Goal: Information Seeking & Learning: Learn about a topic

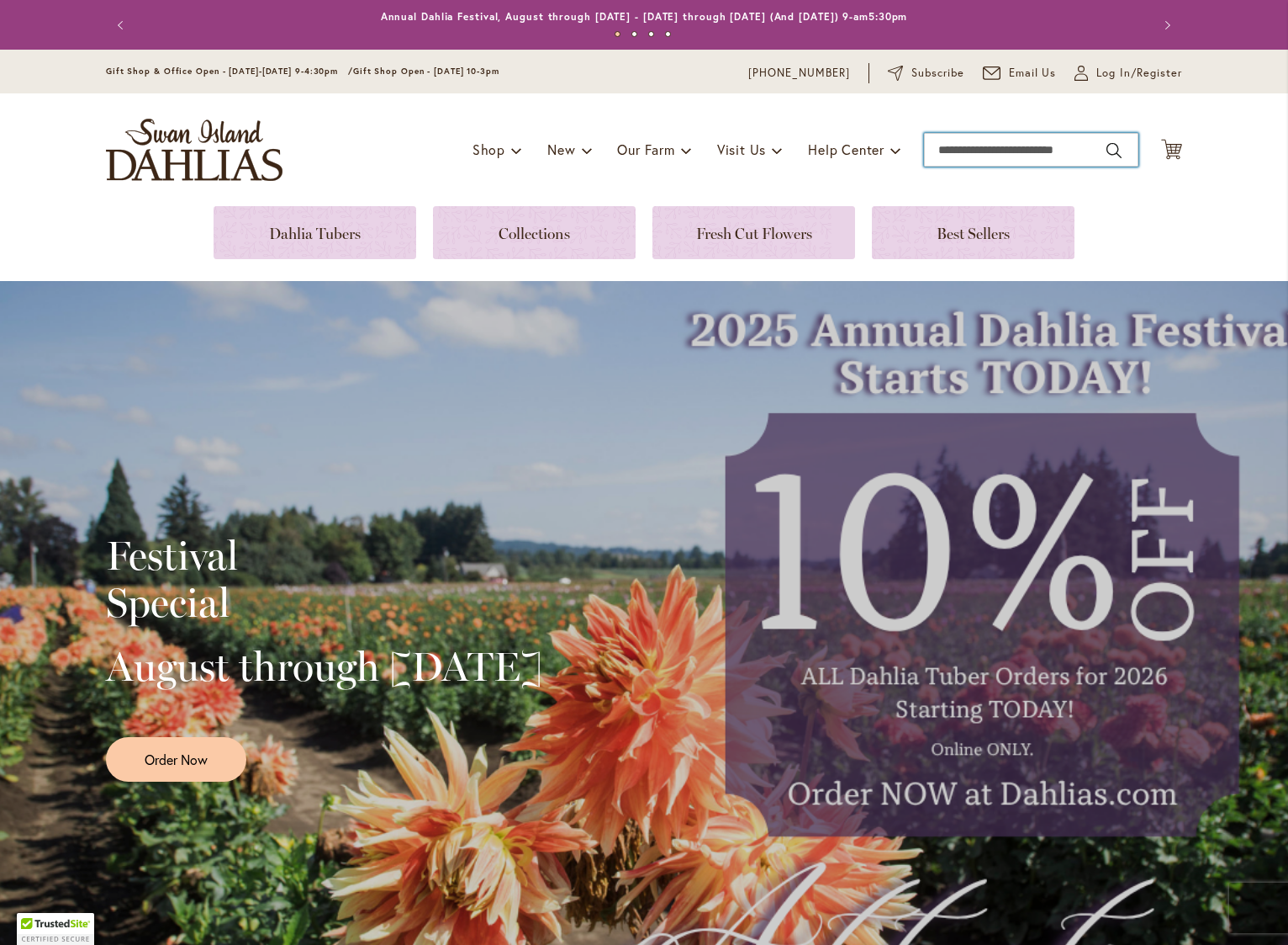
click at [969, 148] on input "Search" at bounding box center [1031, 150] width 215 height 34
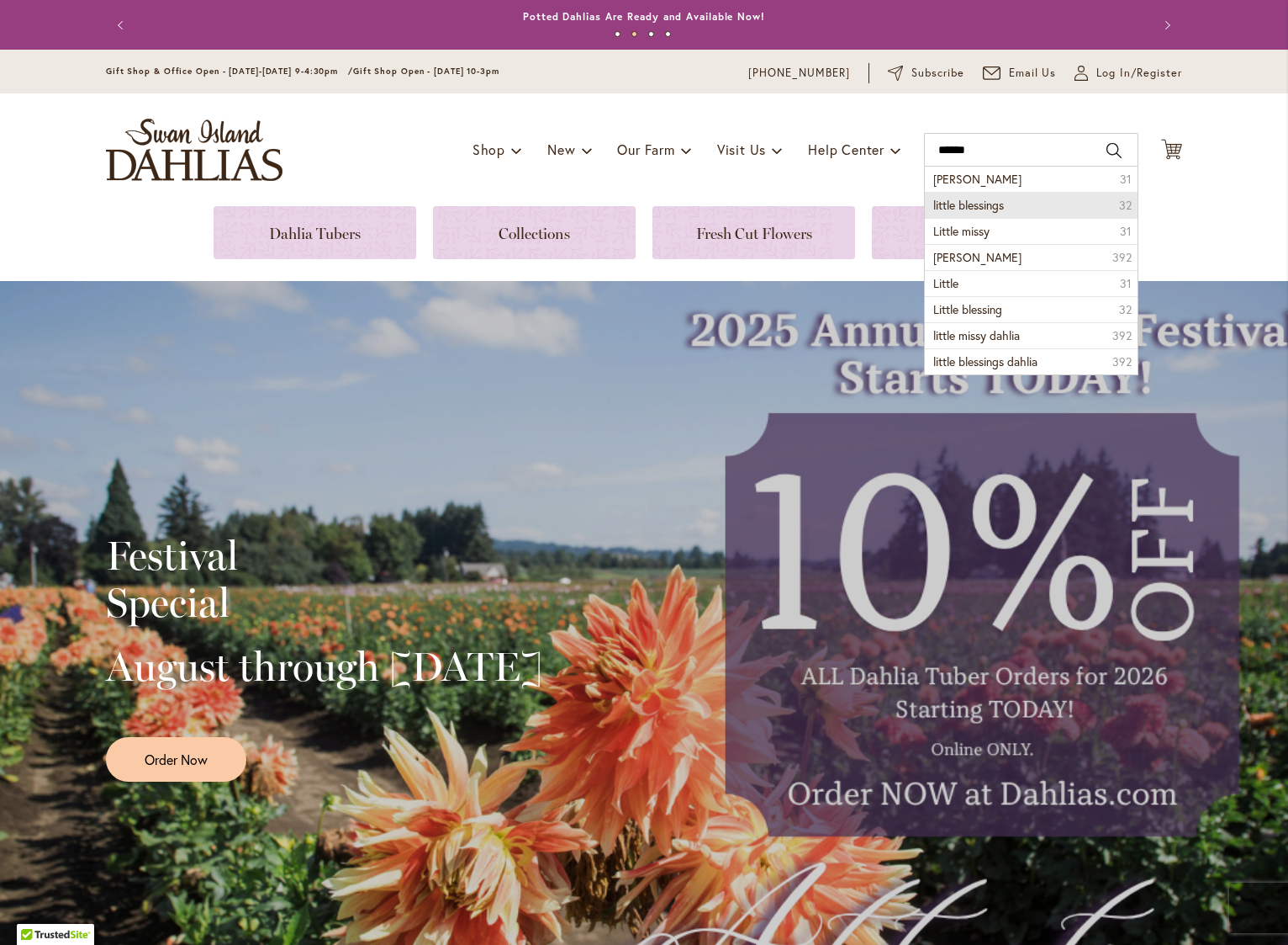
click at [979, 201] on span "little blessings" at bounding box center [968, 204] width 70 height 16
type input "**********"
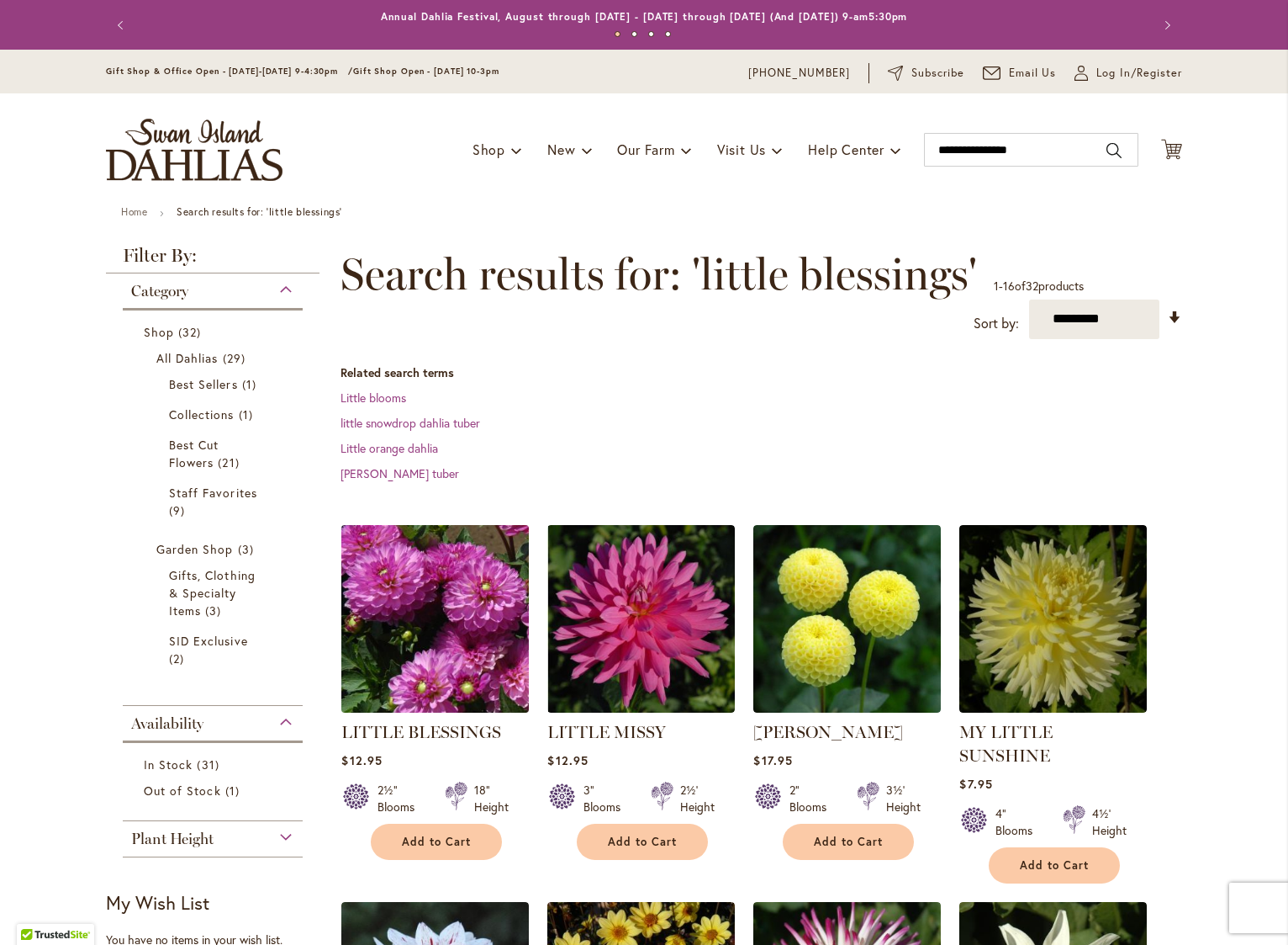
click at [377, 627] on img at bounding box center [436, 618] width 197 height 197
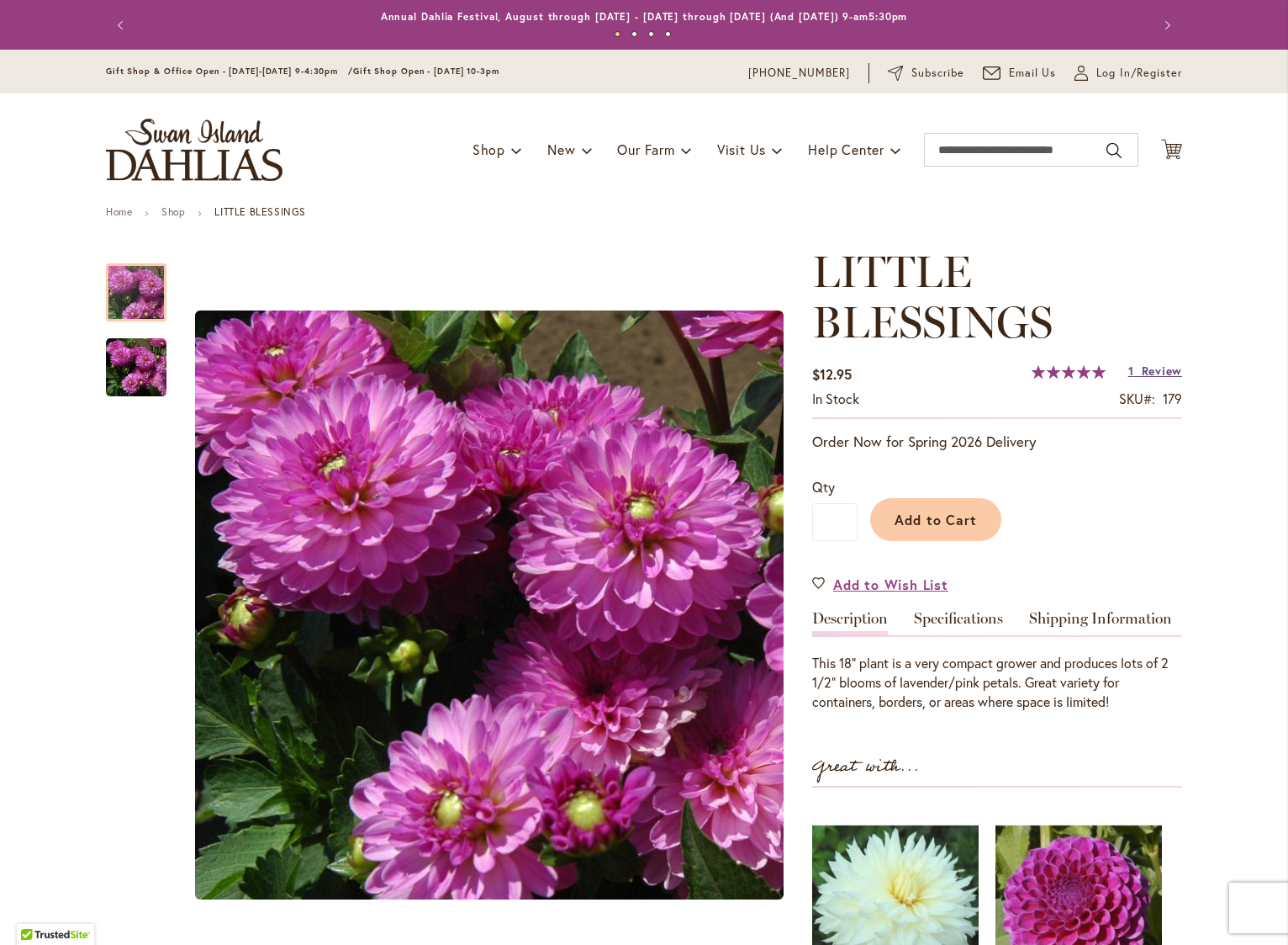
click at [1156, 372] on span "Review" at bounding box center [1163, 370] width 41 height 16
click at [990, 152] on input "Search" at bounding box center [1031, 150] width 215 height 34
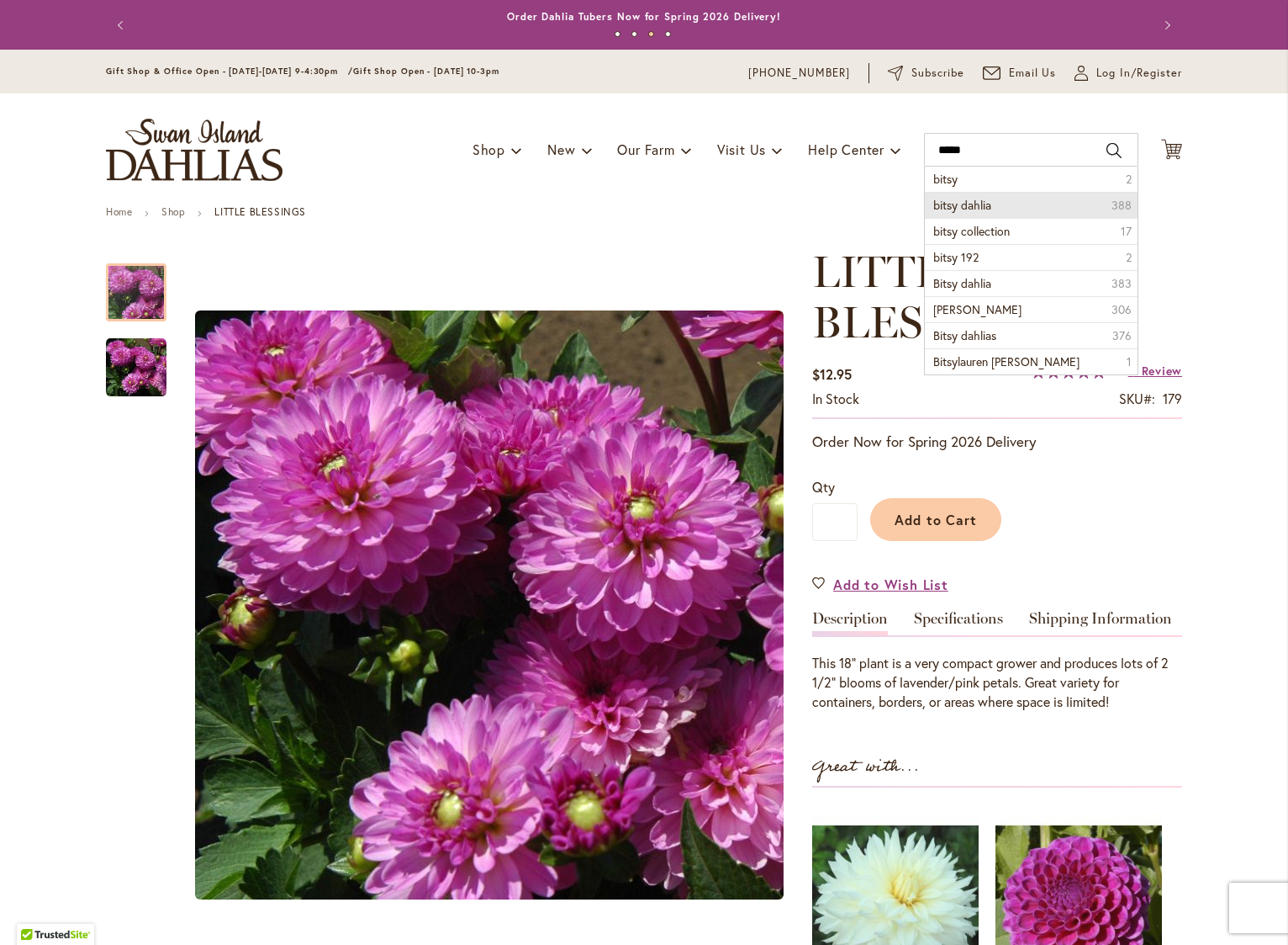
click at [959, 200] on span "bitsy dahlia" at bounding box center [962, 204] width 58 height 16
type input "**********"
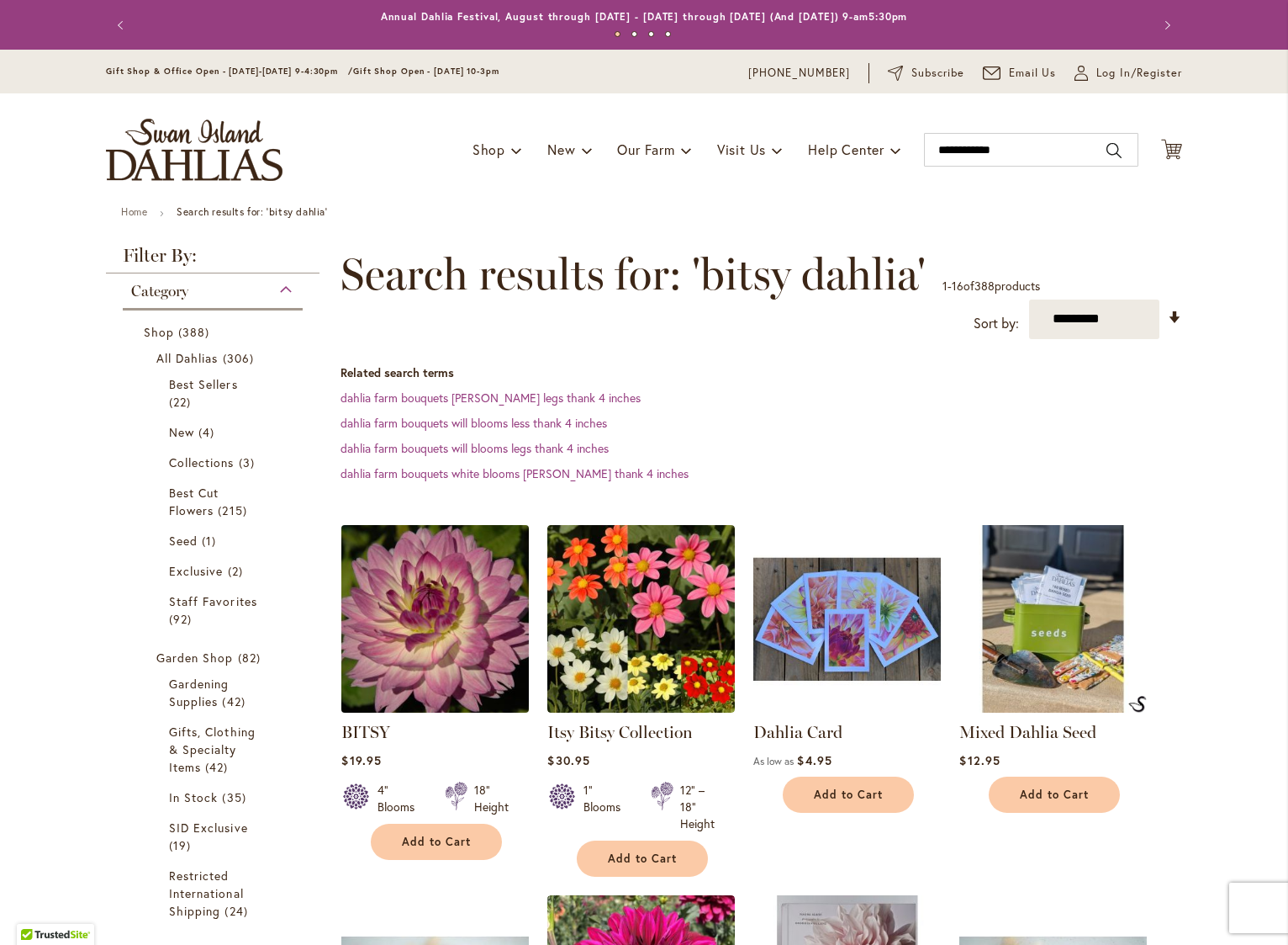
click at [397, 623] on img at bounding box center [436, 618] width 197 height 197
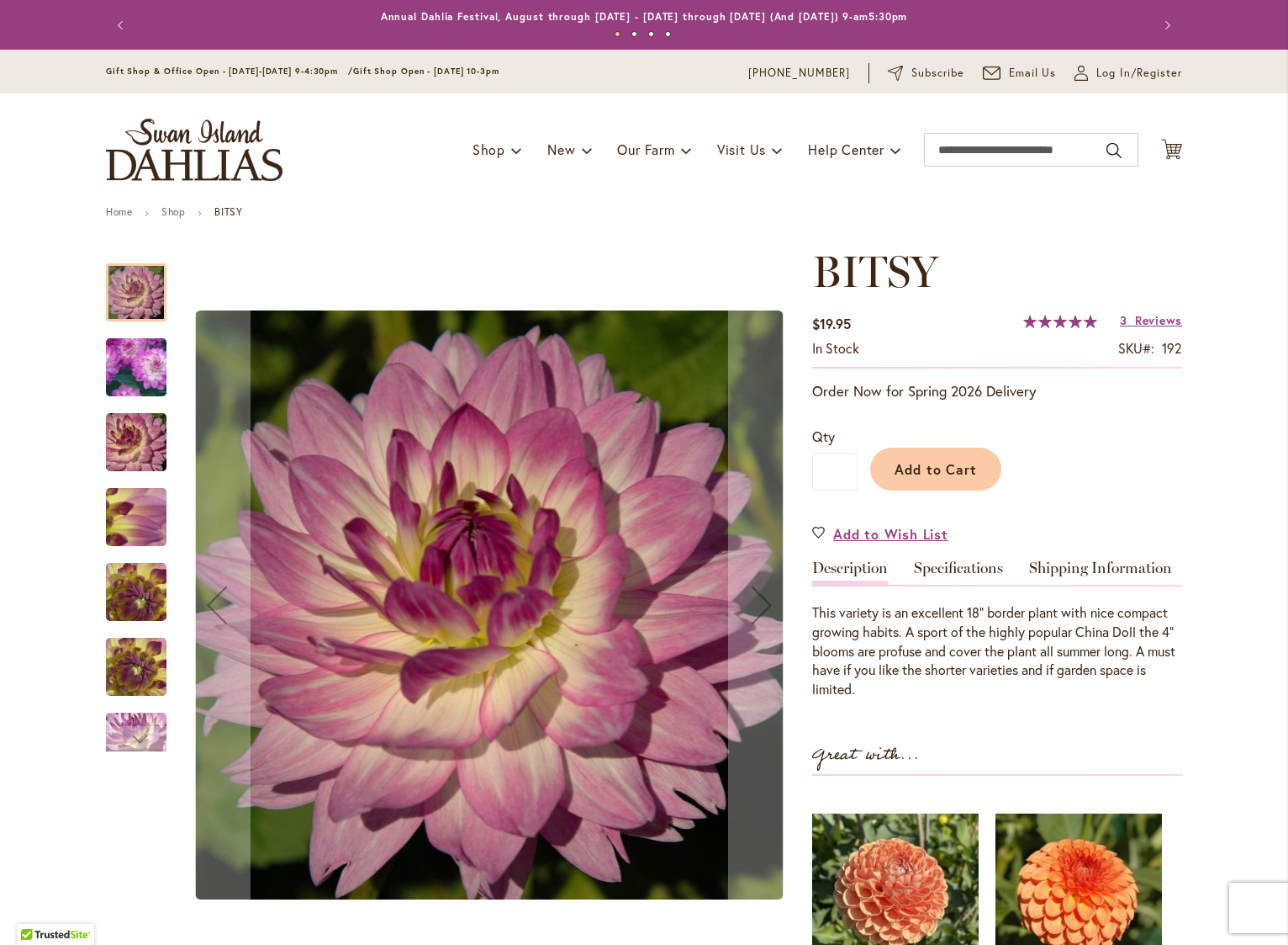
click at [138, 372] on img "BITSY" at bounding box center [137, 367] width 119 height 116
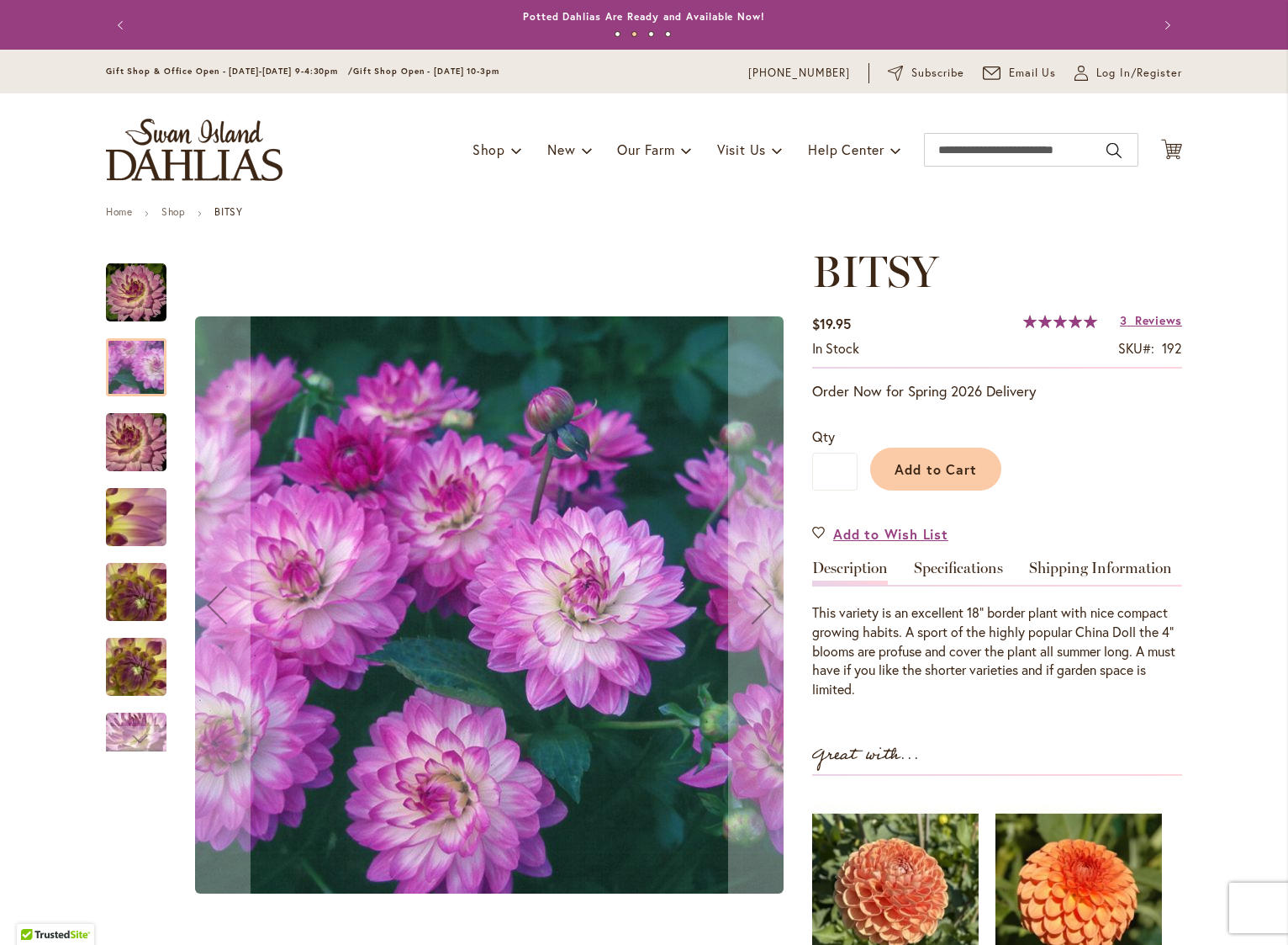
click at [121, 445] on img "BITSY" at bounding box center [136, 442] width 121 height 81
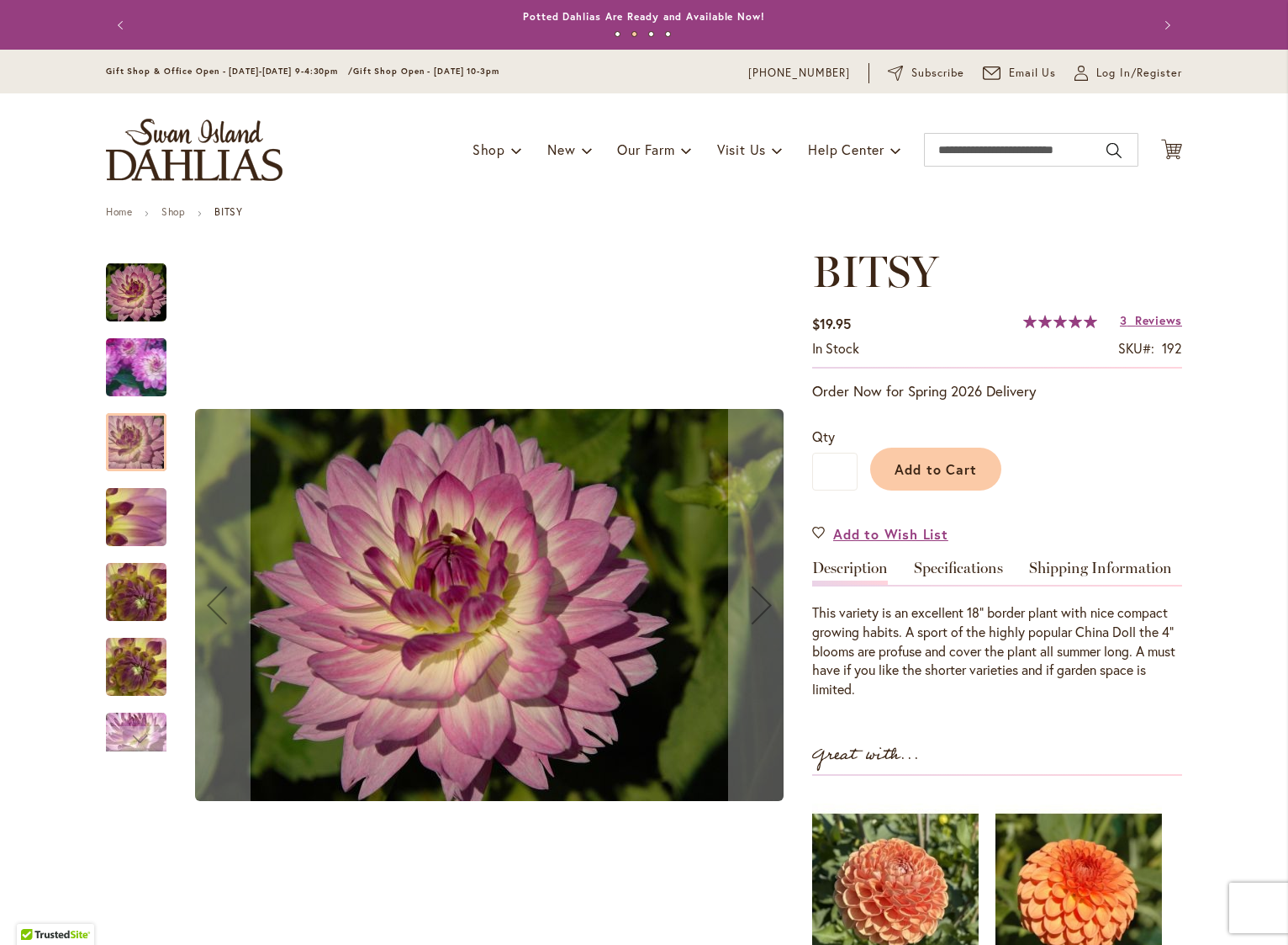
click at [122, 521] on img "BITSY" at bounding box center [136, 517] width 121 height 91
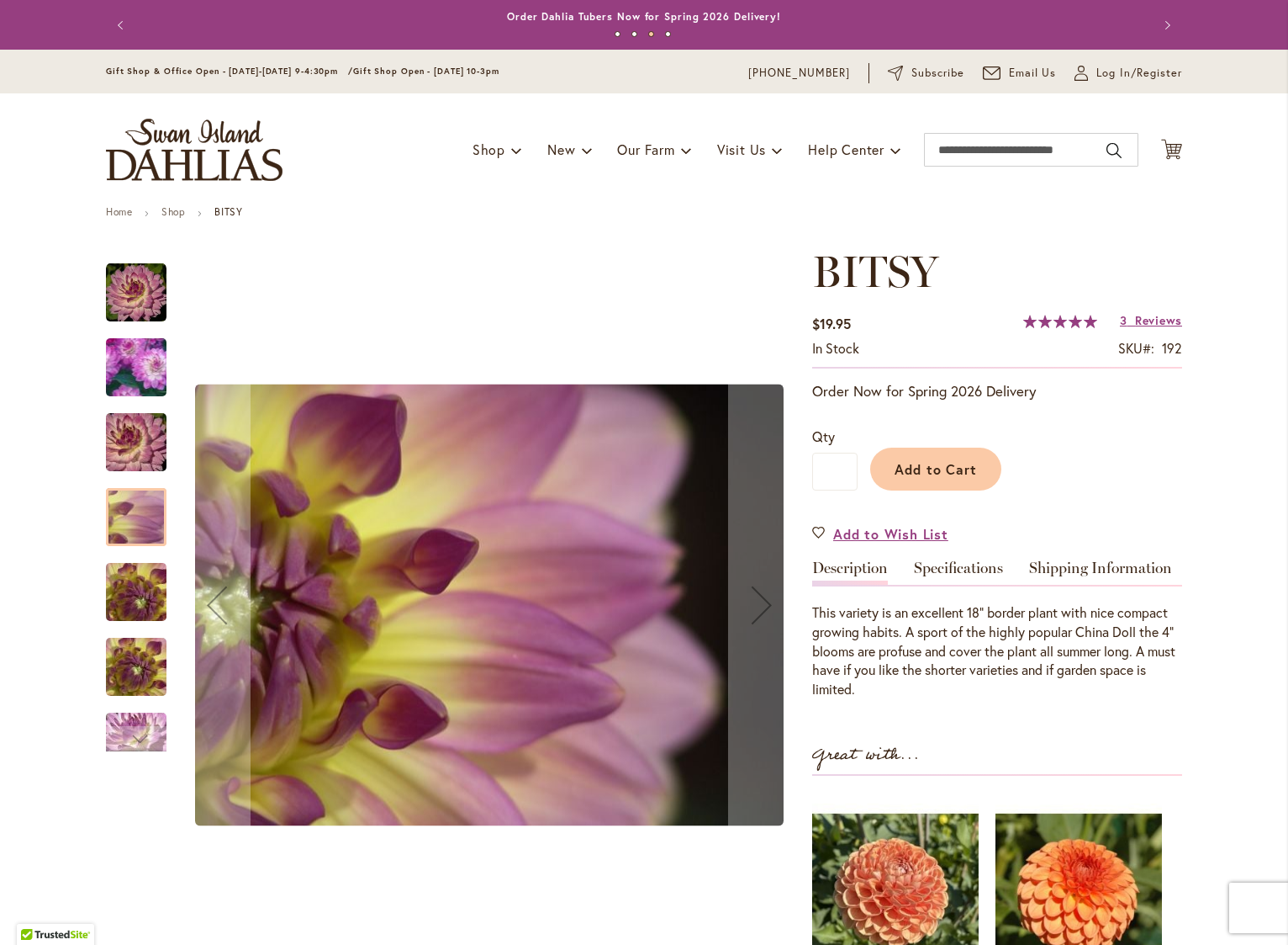
click at [114, 593] on img "BITSY" at bounding box center [136, 592] width 121 height 91
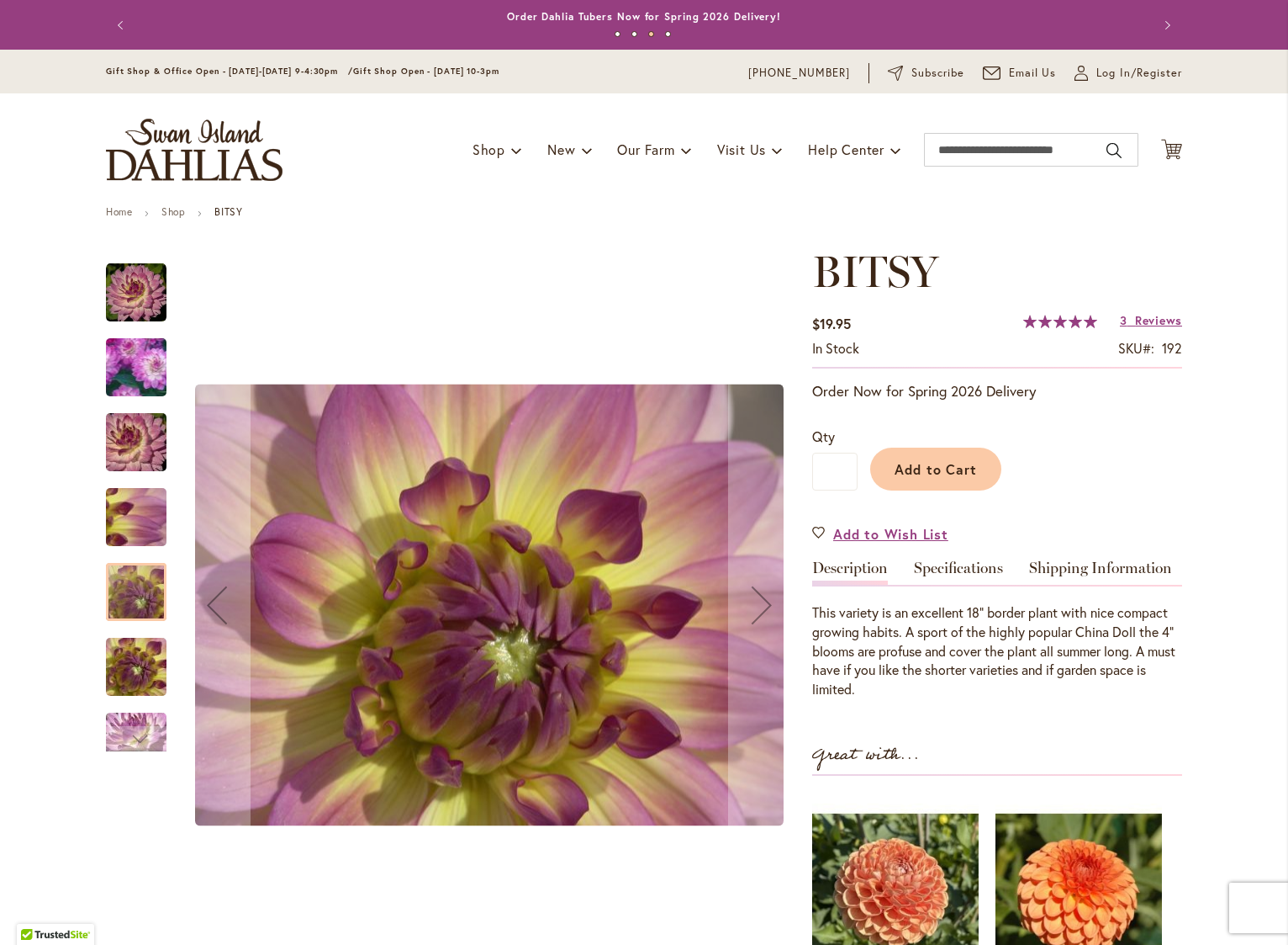
click at [109, 676] on img "BITSY" at bounding box center [136, 667] width 121 height 91
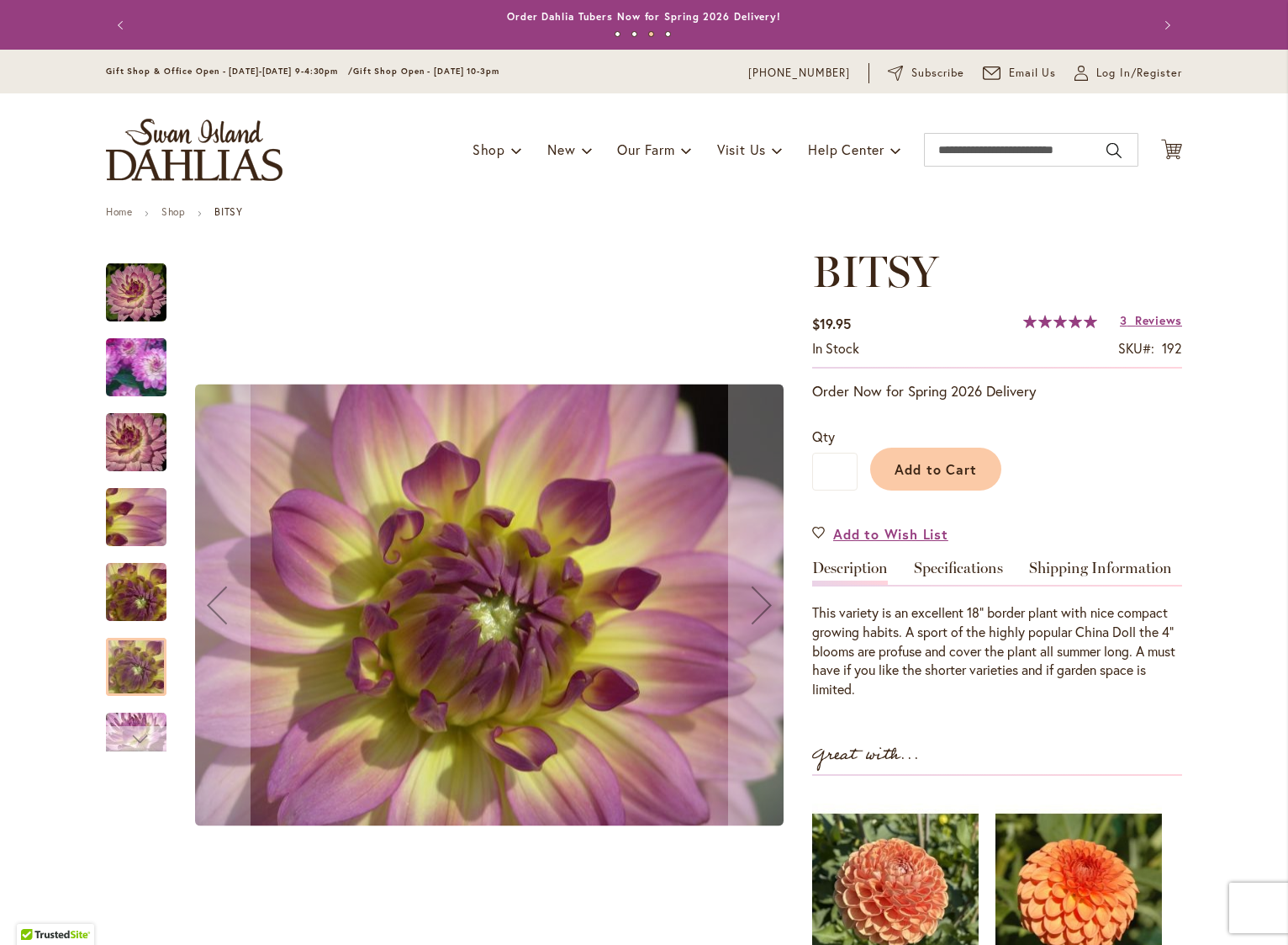
click at [124, 741] on div "Next" at bounding box center [137, 739] width 25 height 25
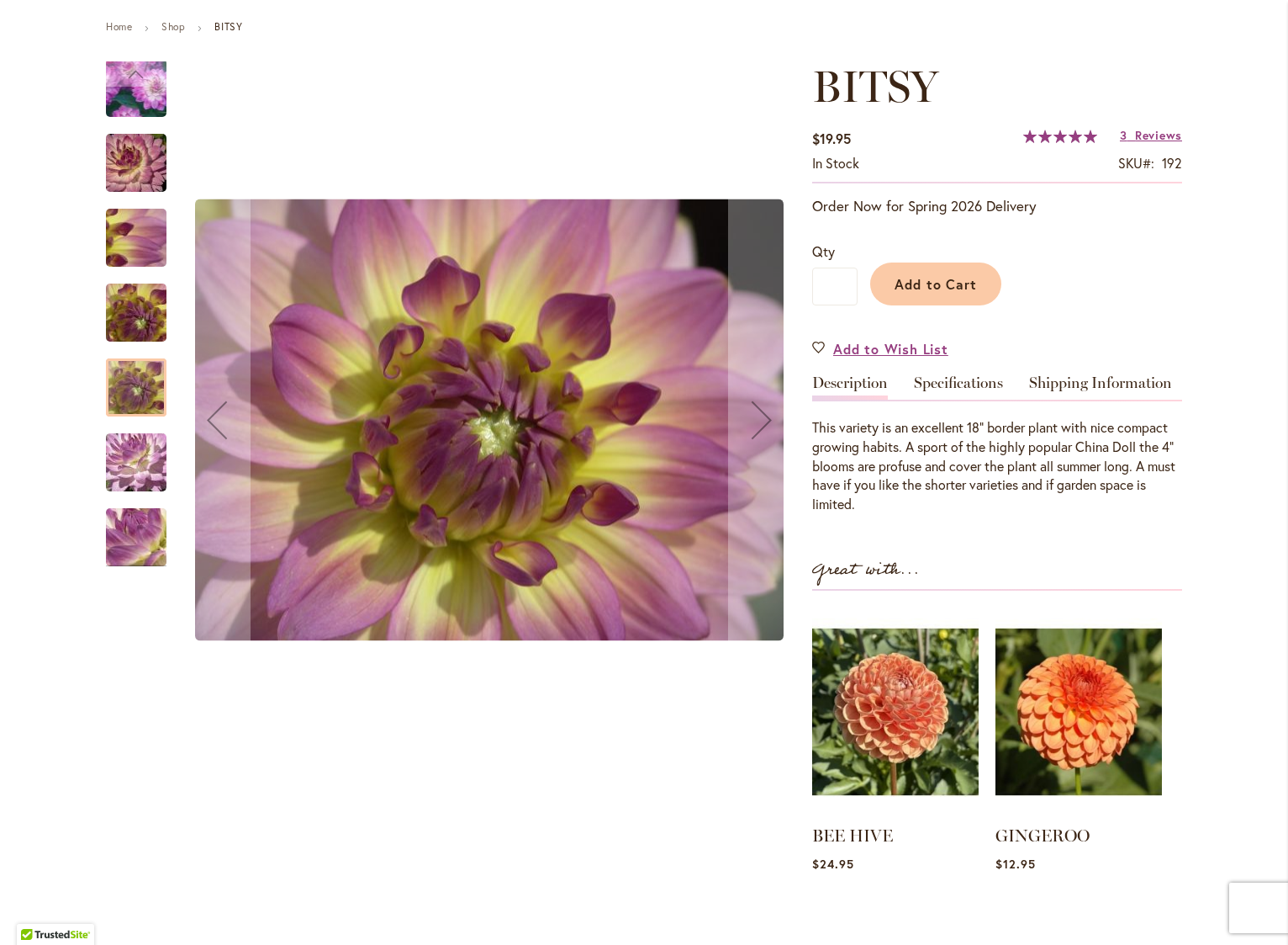
scroll to position [188, 0]
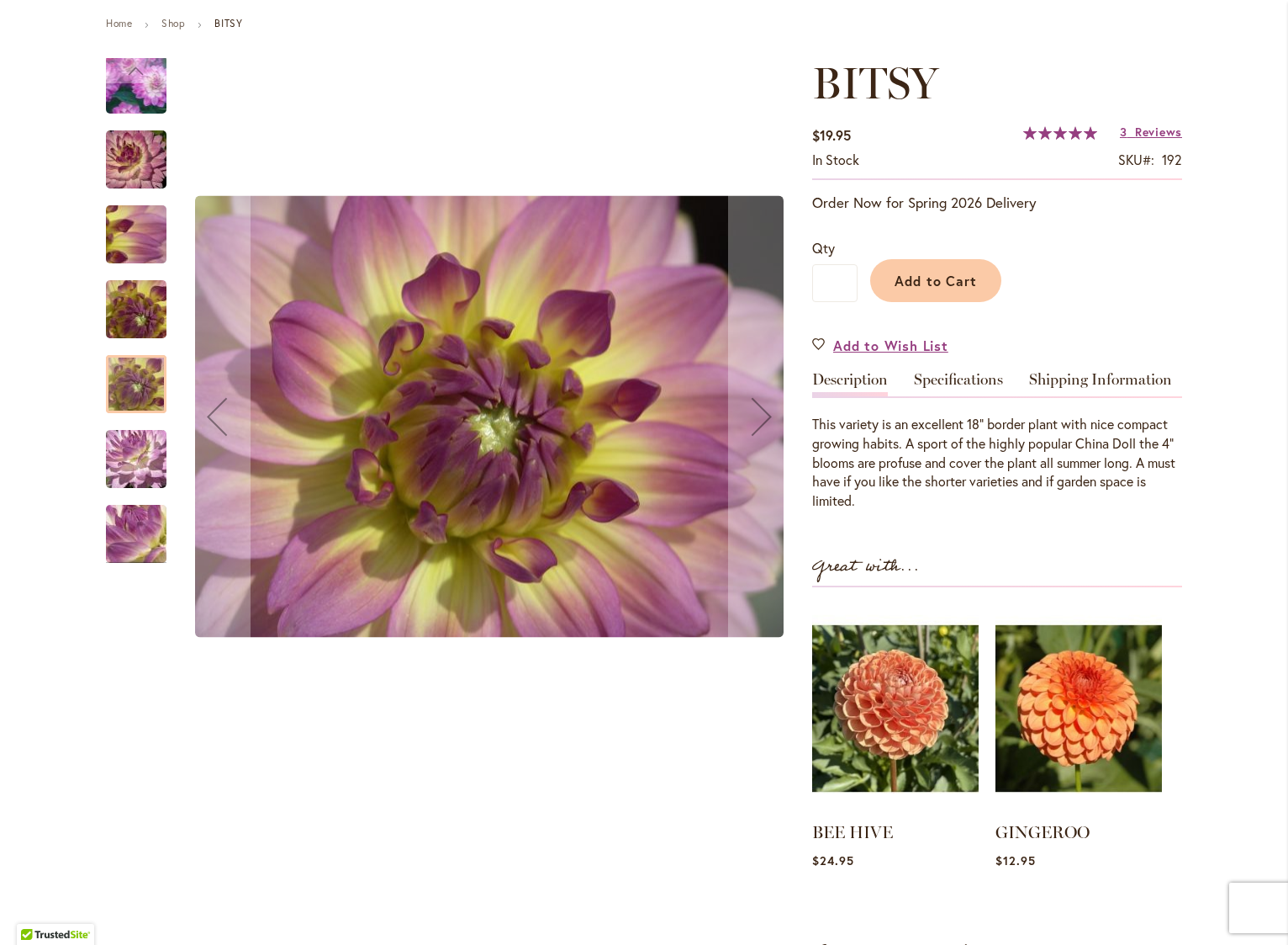
click at [130, 461] on img "BITSY" at bounding box center [136, 459] width 121 height 91
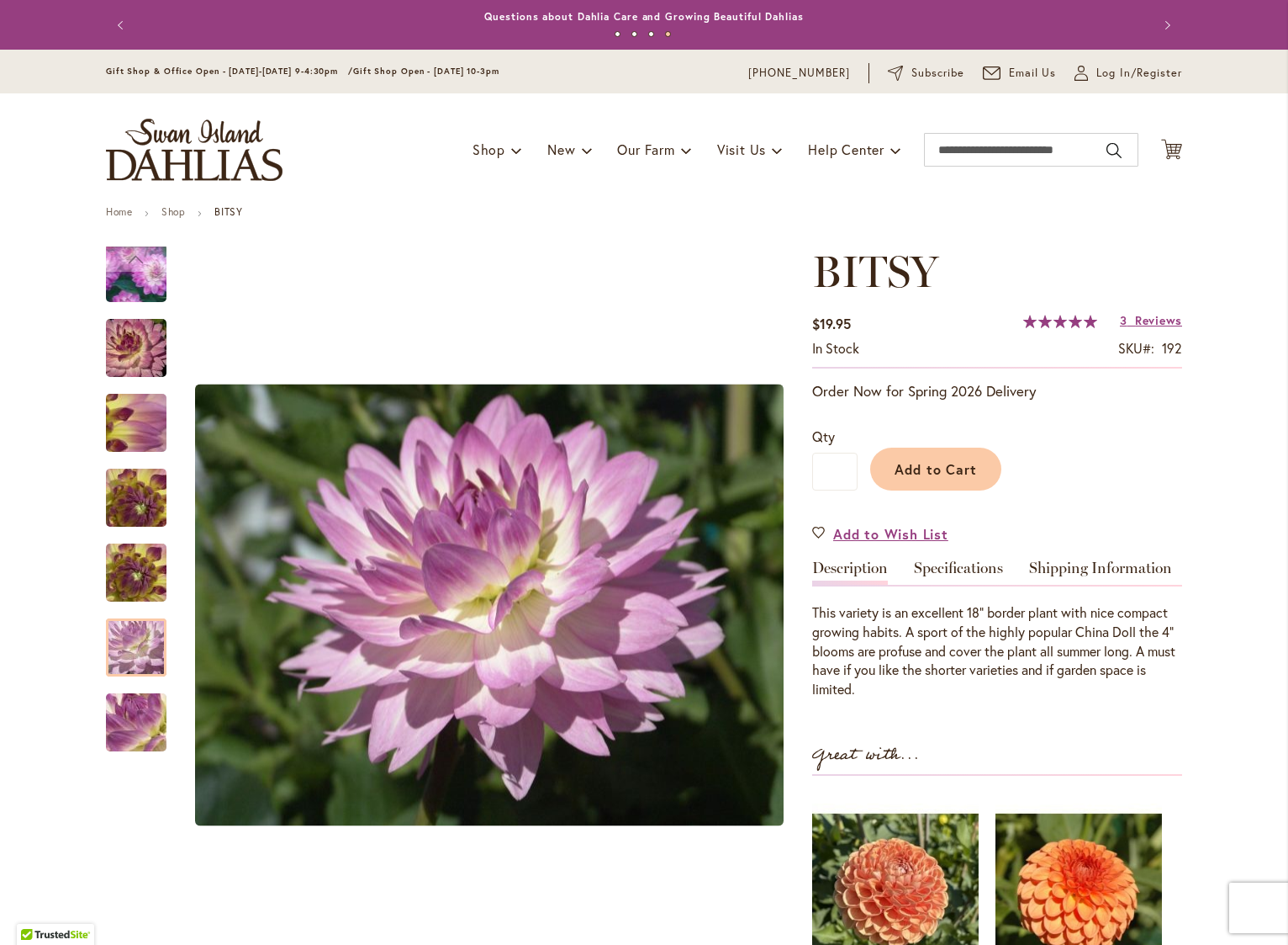
scroll to position [0, 0]
click at [1135, 322] on span "Reviews" at bounding box center [1159, 320] width 47 height 16
click at [948, 145] on input "Search" at bounding box center [1031, 150] width 215 height 34
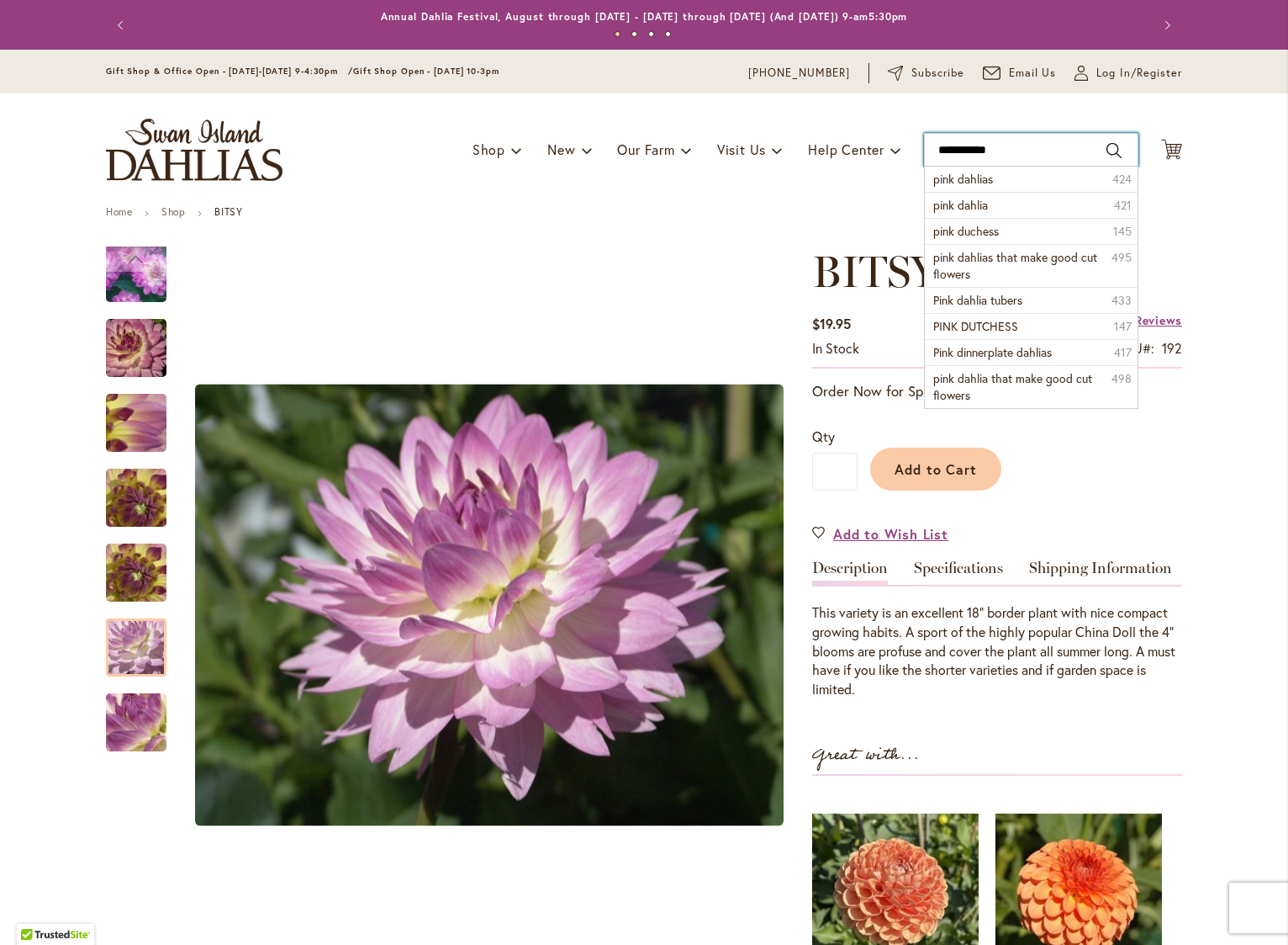
type input "**********"
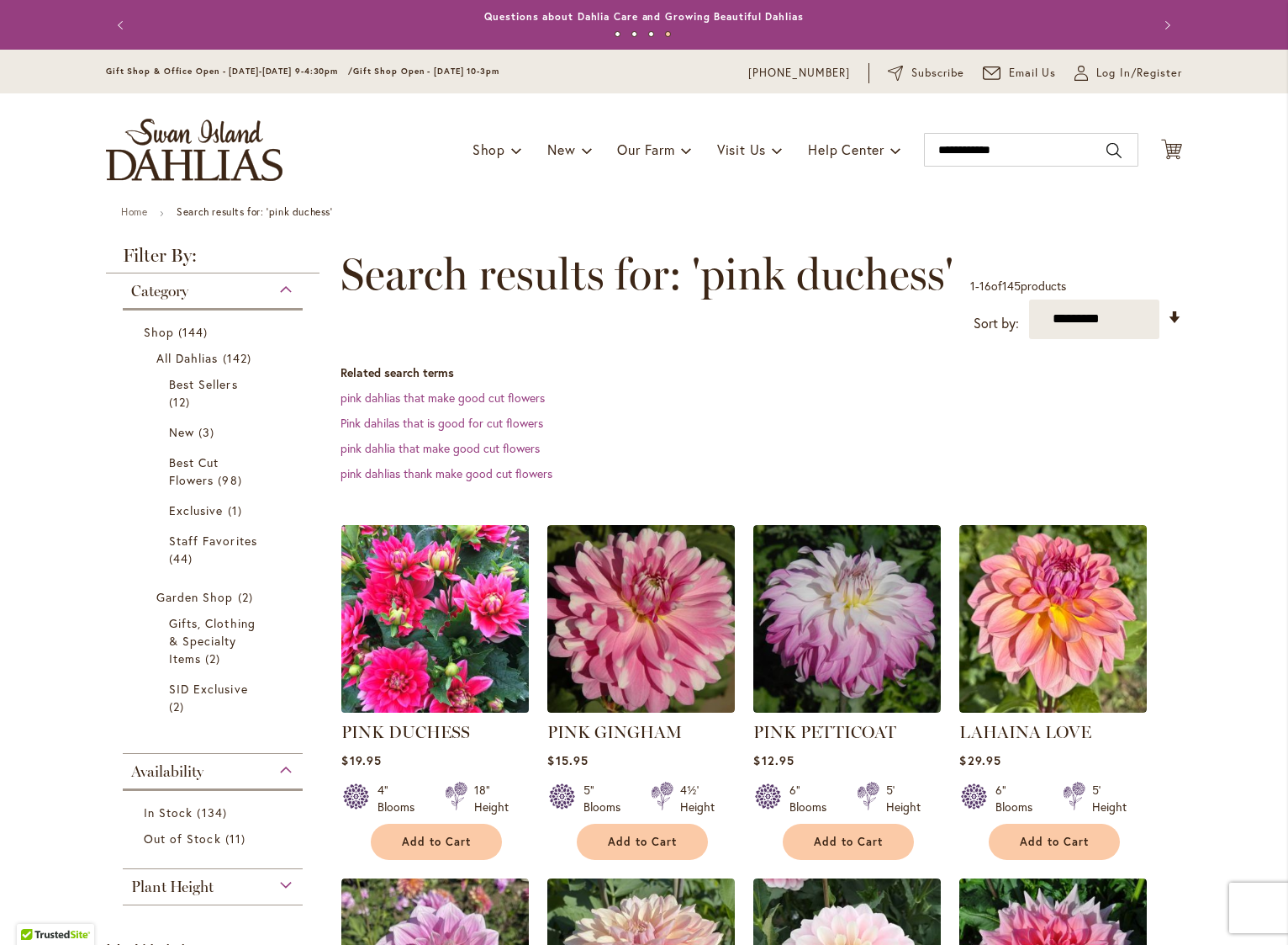
click at [441, 603] on img at bounding box center [436, 618] width 197 height 197
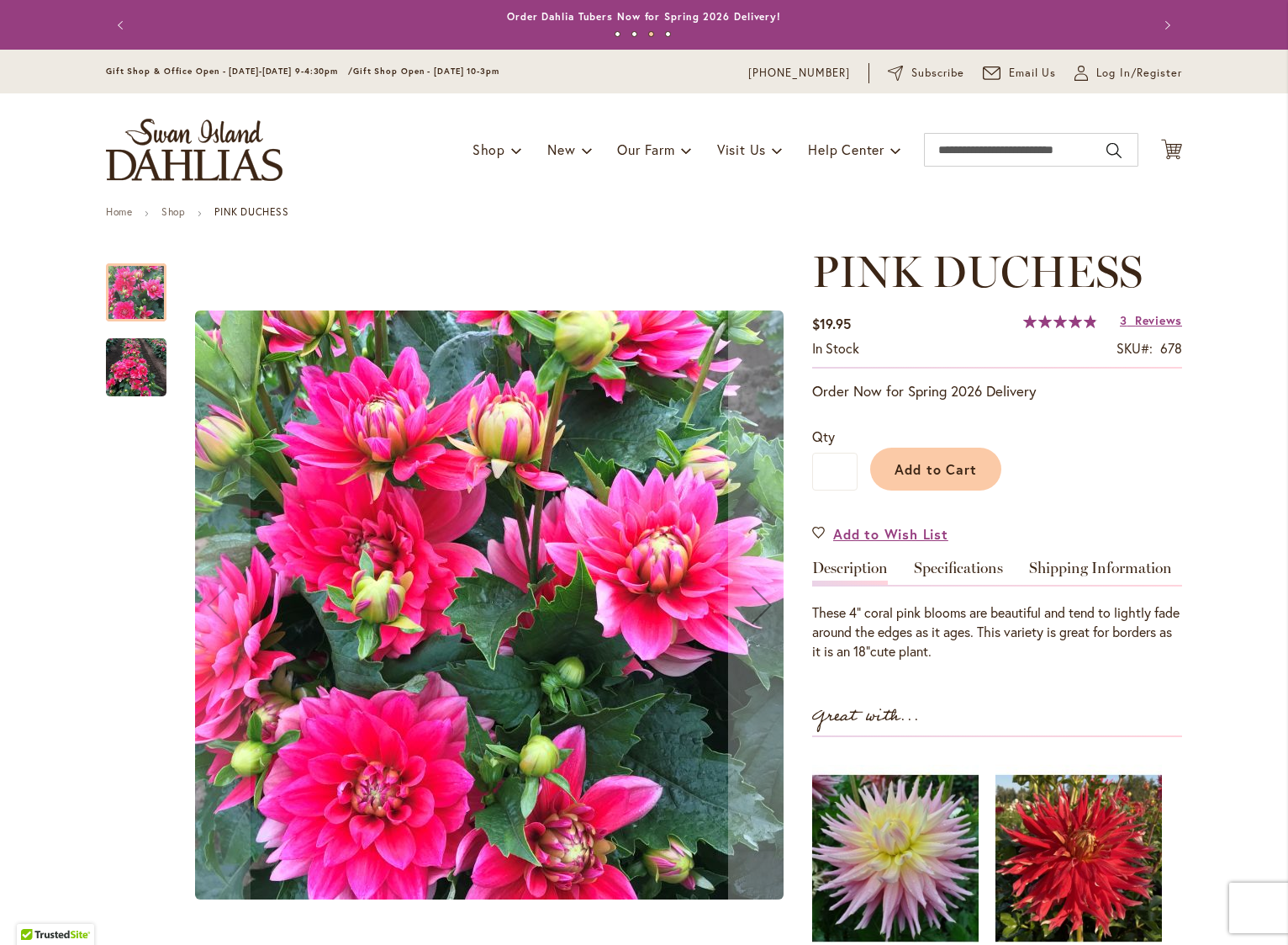
click at [115, 304] on div at bounding box center [136, 292] width 60 height 58
click at [111, 357] on img "PINK DUCHESS" at bounding box center [136, 367] width 60 height 60
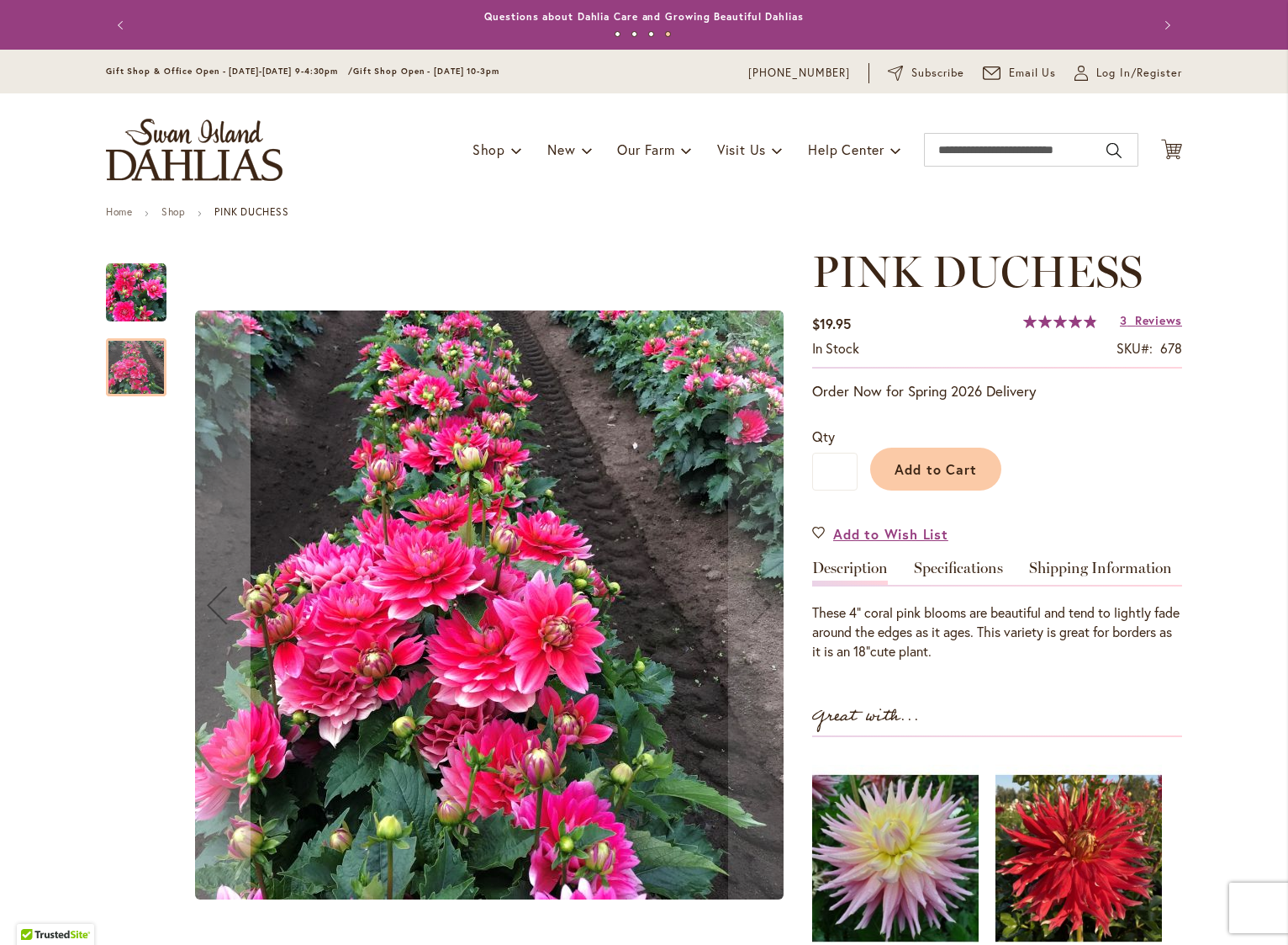
click at [128, 291] on img "PINK DUCHESS" at bounding box center [136, 292] width 60 height 60
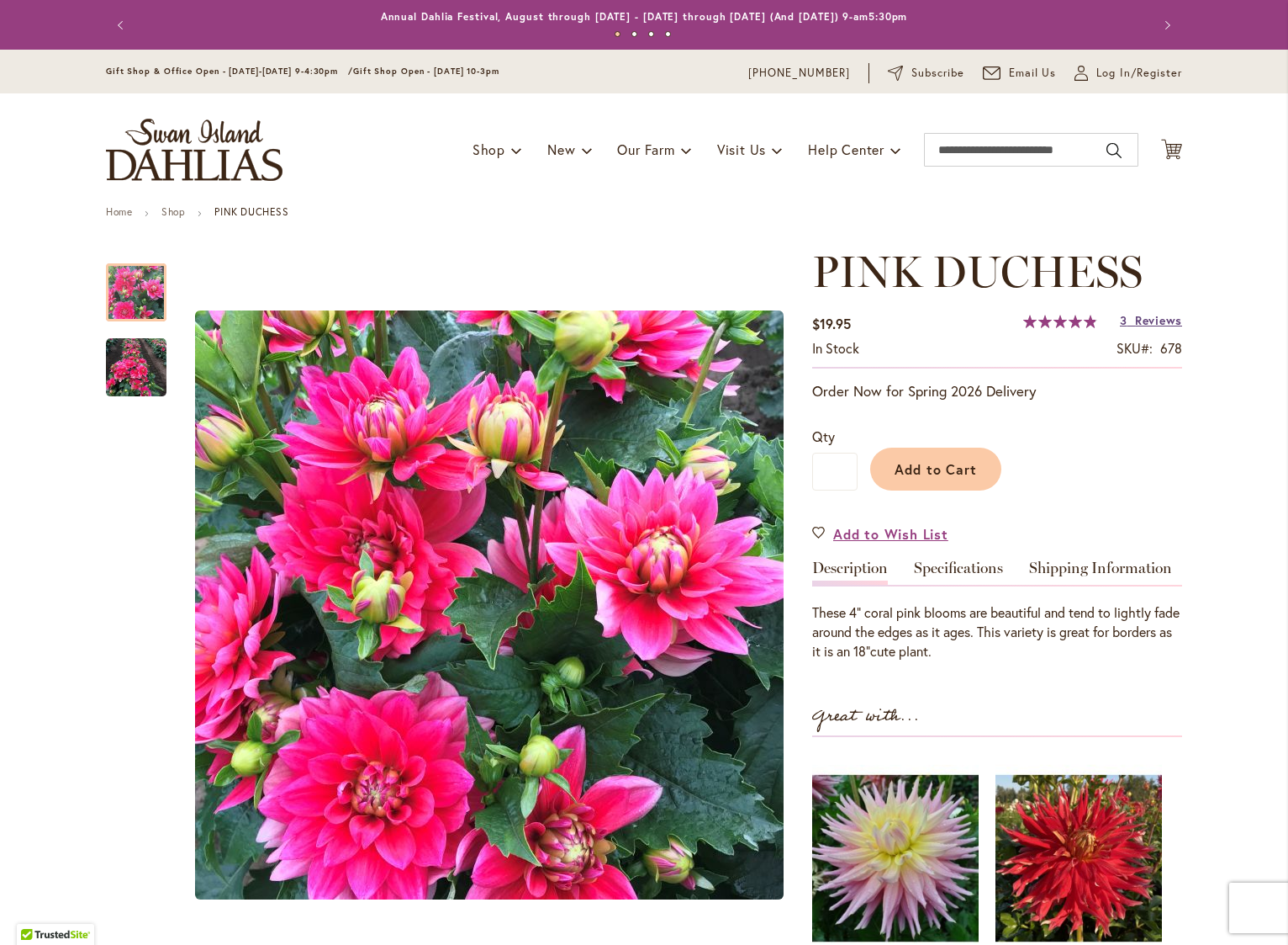
click at [1145, 322] on span "Reviews" at bounding box center [1159, 320] width 47 height 16
click at [1011, 153] on input "Search" at bounding box center [1031, 150] width 215 height 34
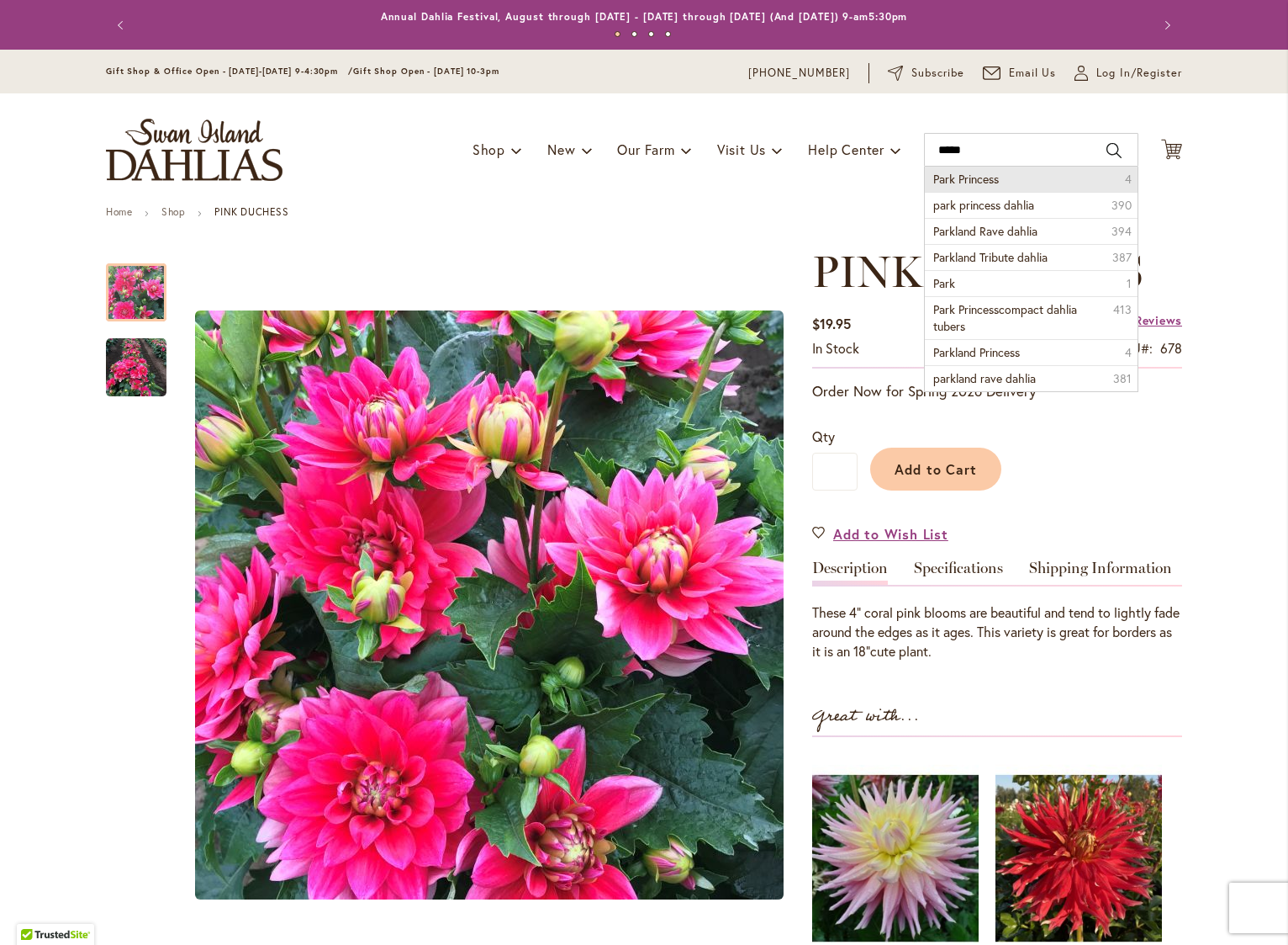
click at [961, 180] on span "Park Princess" at bounding box center [966, 178] width 65 height 16
type input "**********"
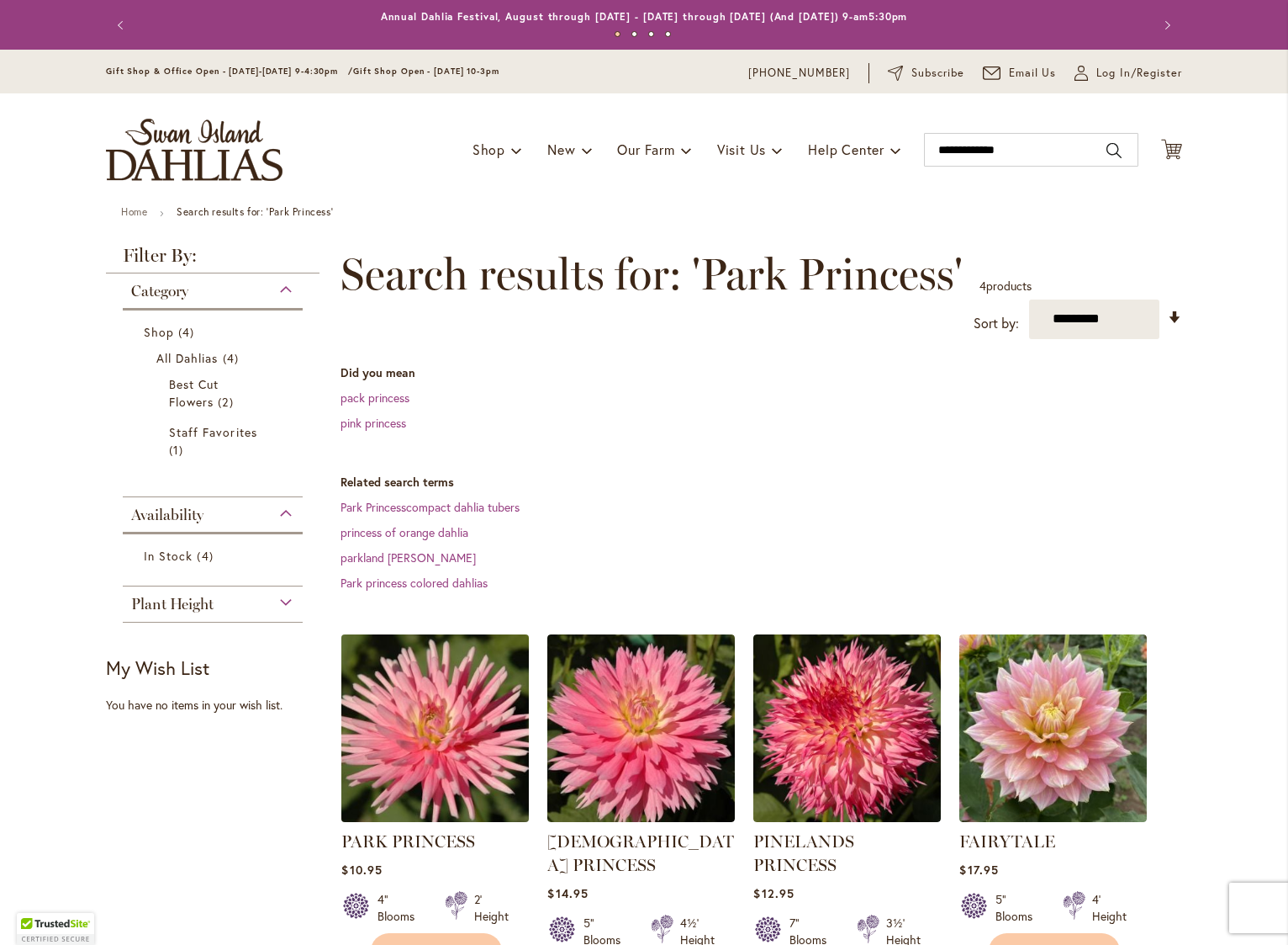
click at [414, 735] on img at bounding box center [436, 728] width 197 height 197
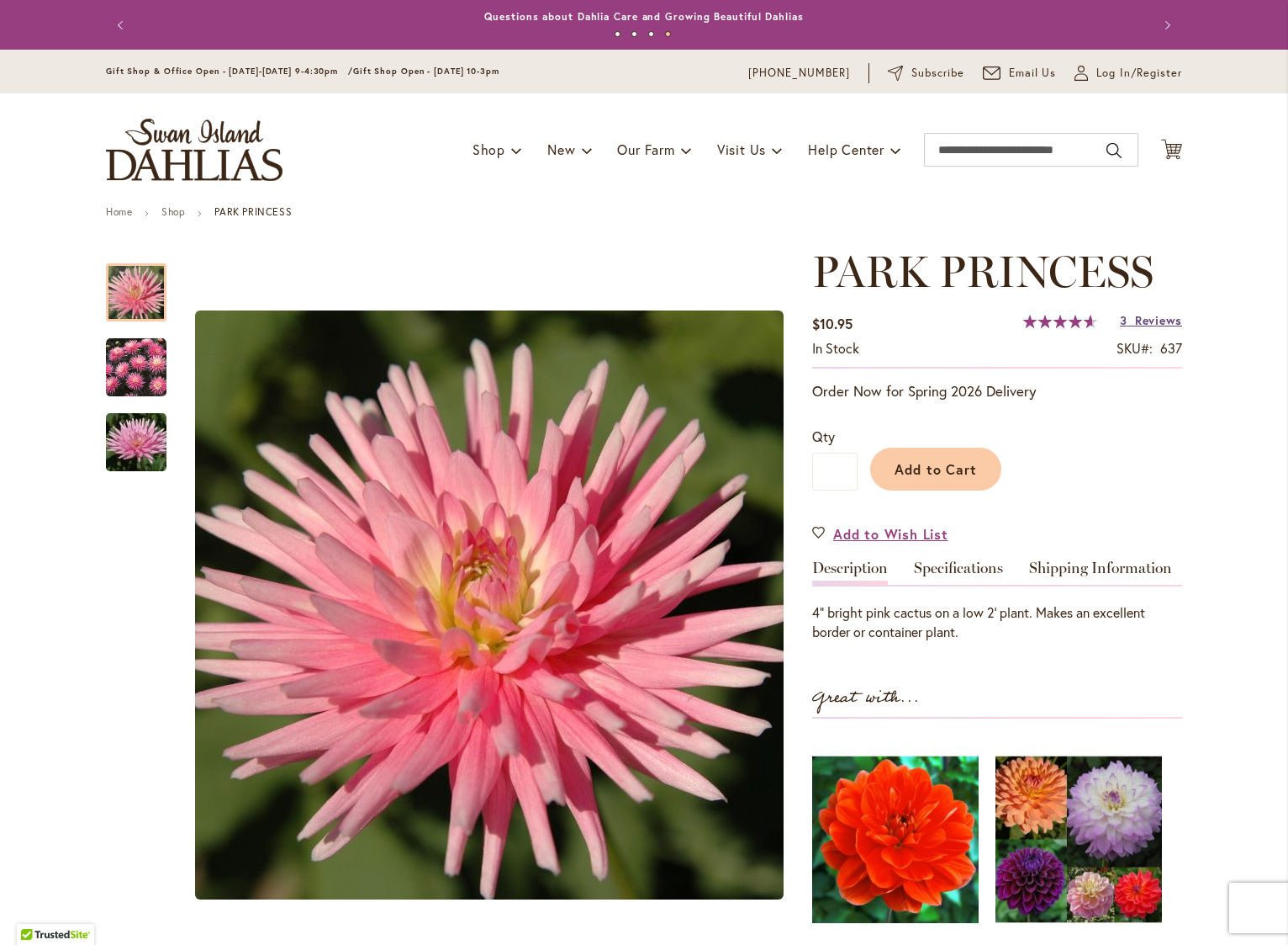
click at [1140, 323] on span "Reviews" at bounding box center [1159, 320] width 47 height 16
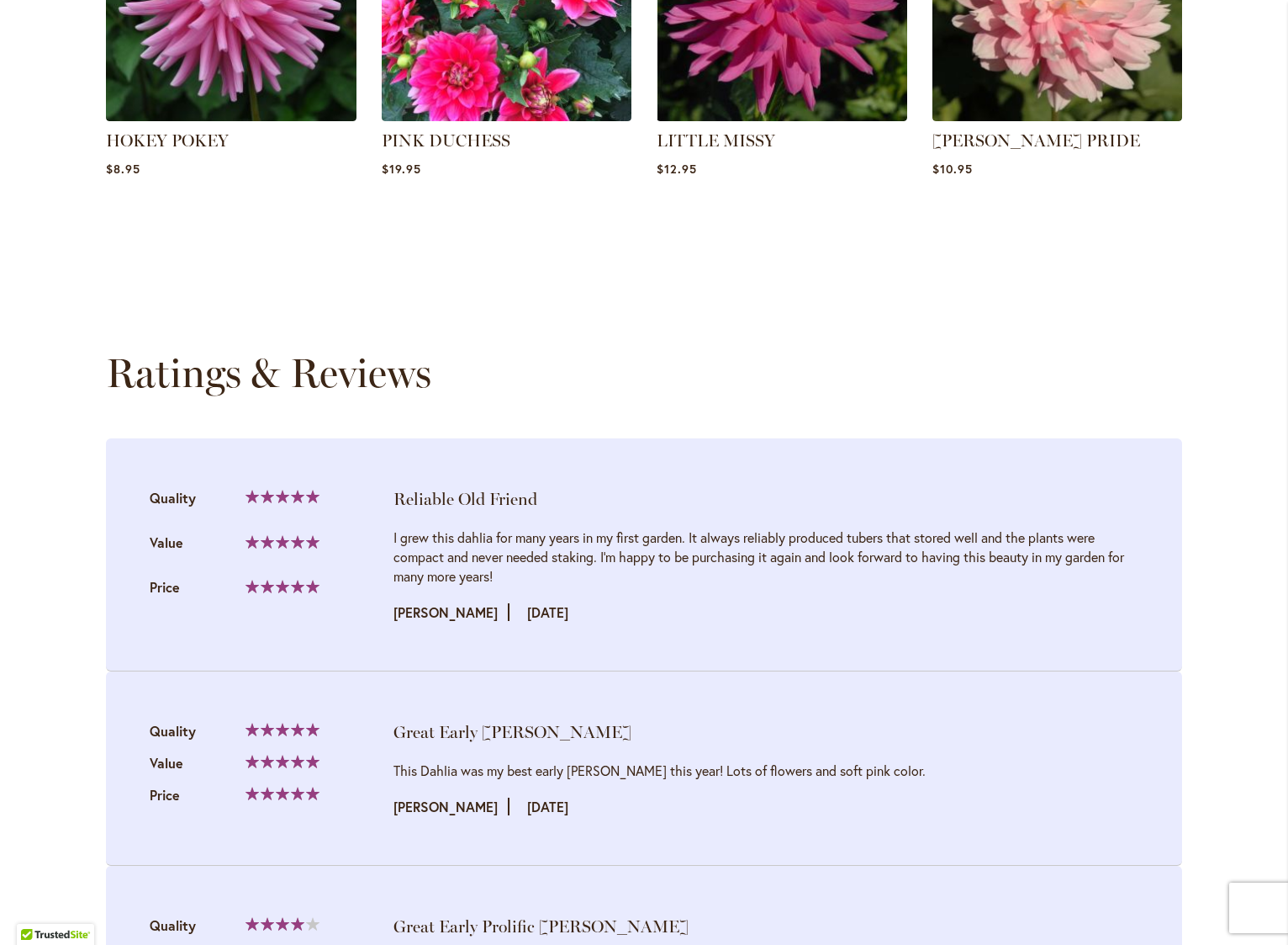
scroll to position [1689, 0]
